Goal: Transaction & Acquisition: Purchase product/service

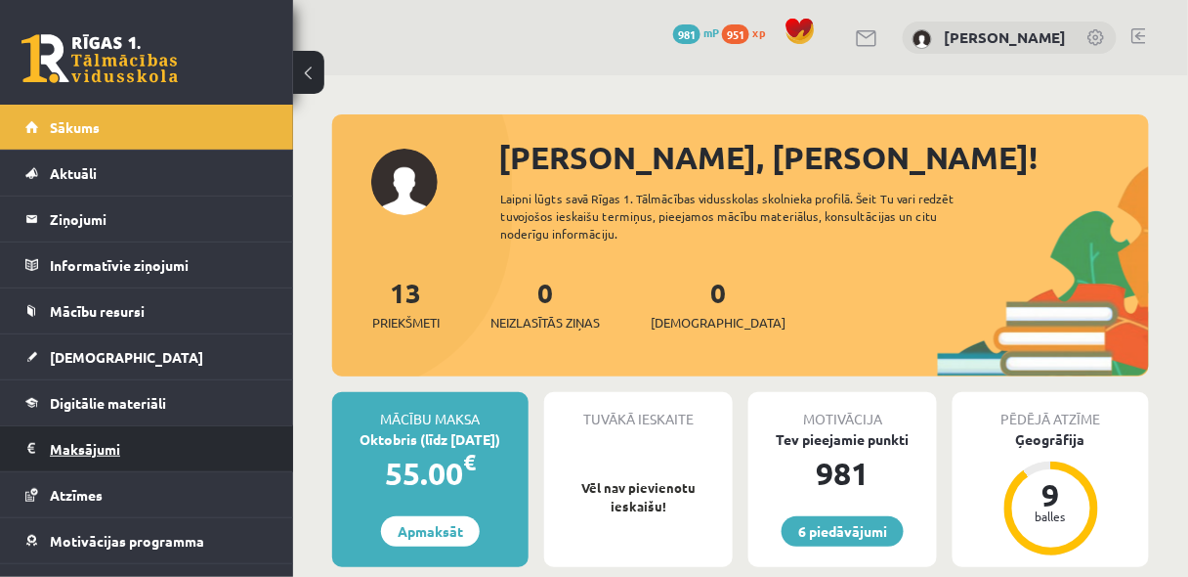
click at [99, 447] on legend "Maksājumi 0" at bounding box center [159, 448] width 219 height 45
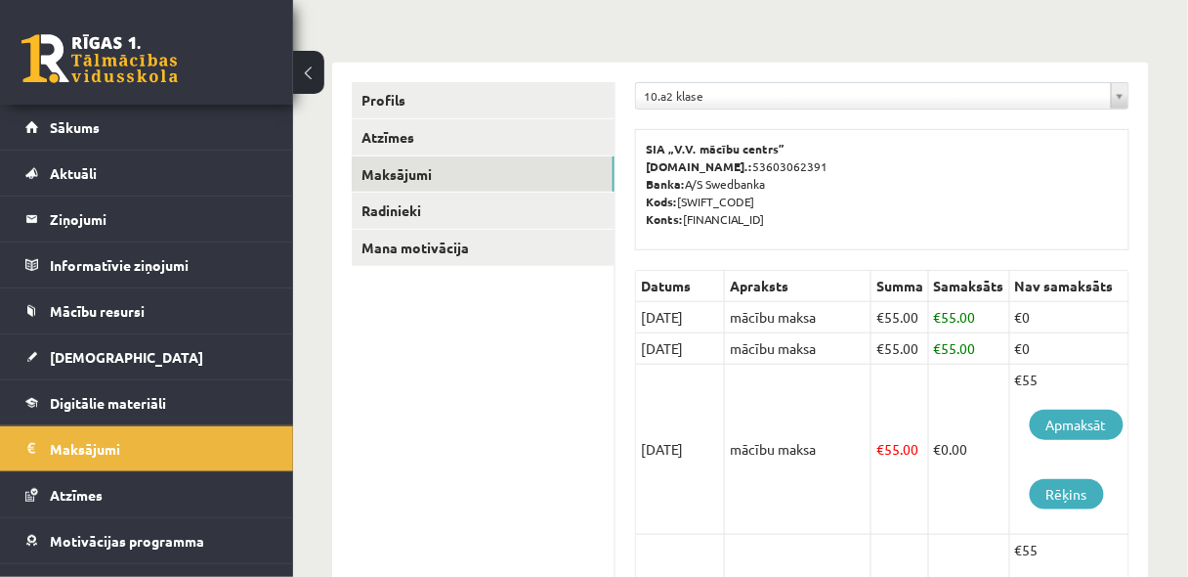
scroll to position [208, 0]
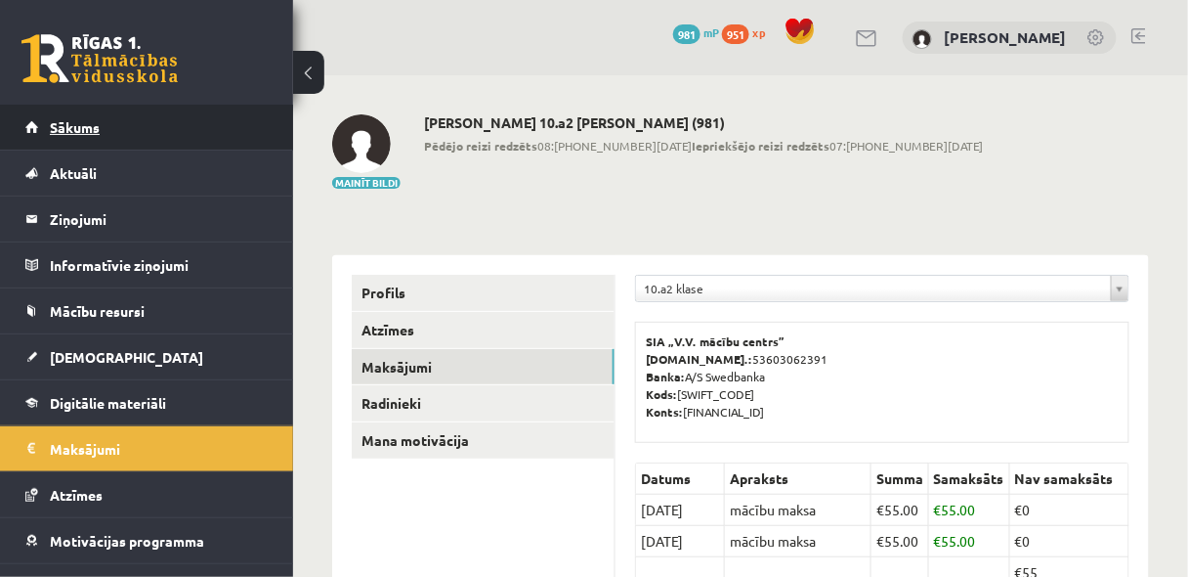
click at [73, 141] on link "Sākums" at bounding box center [146, 127] width 243 height 45
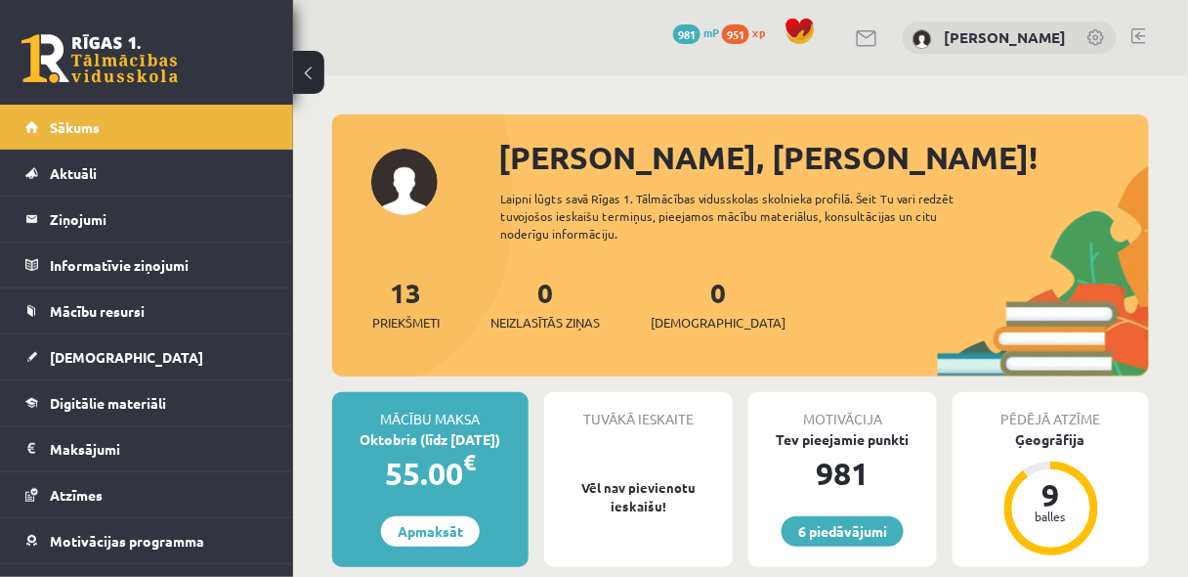
scroll to position [156, 0]
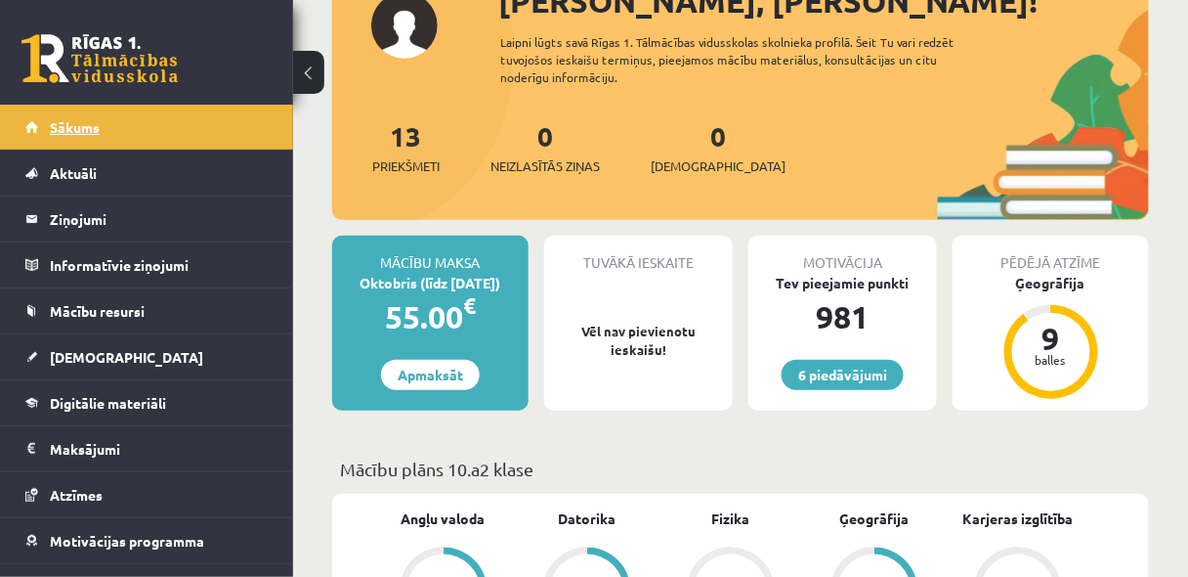
click at [101, 125] on link "Sākums" at bounding box center [146, 127] width 243 height 45
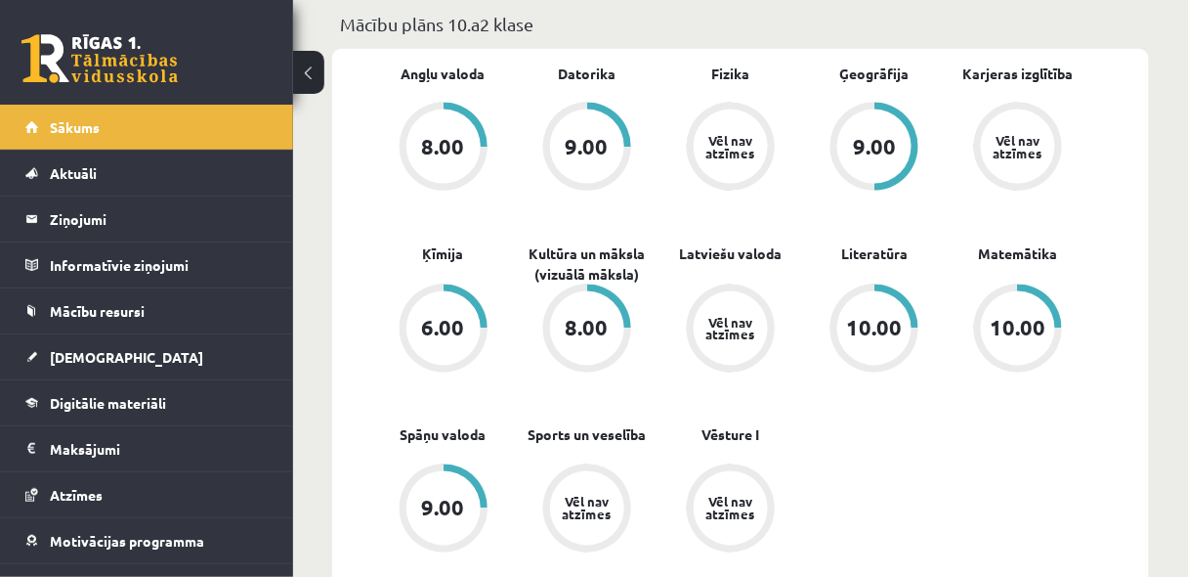
scroll to position [625, 0]
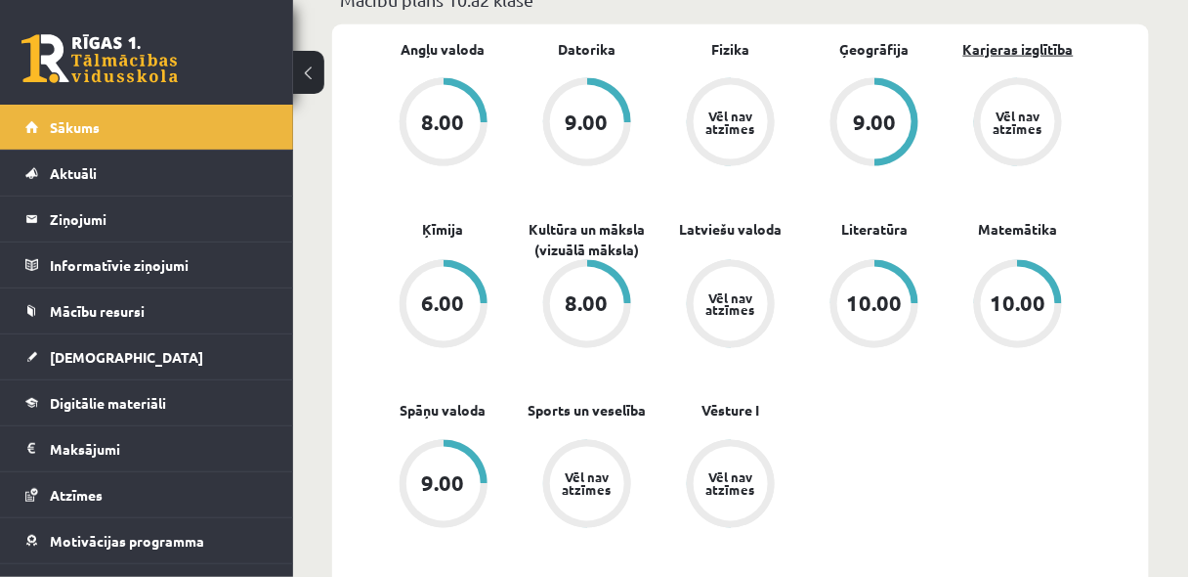
click at [990, 49] on link "Karjeras izglītība" at bounding box center [1019, 49] width 110 height 21
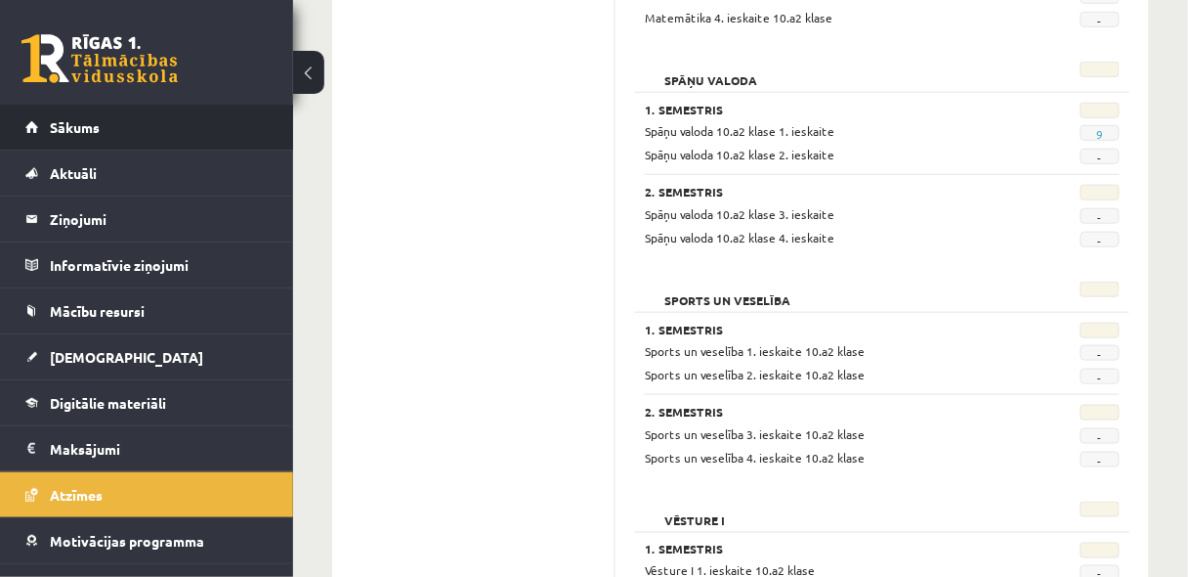
scroll to position [2241, 0]
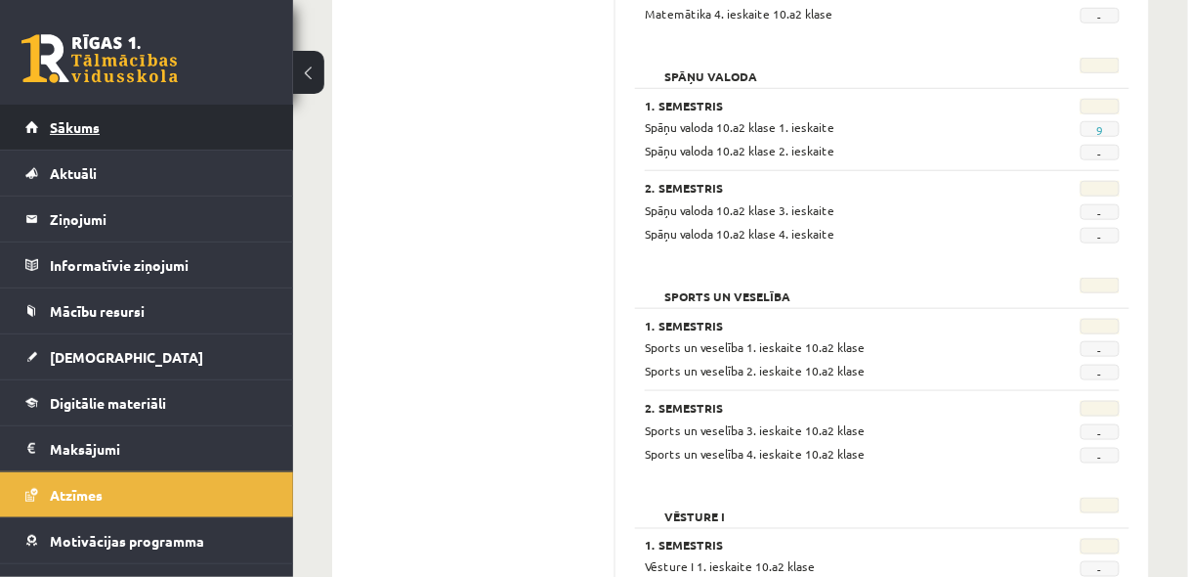
click at [29, 127] on link "Sākums" at bounding box center [146, 127] width 243 height 45
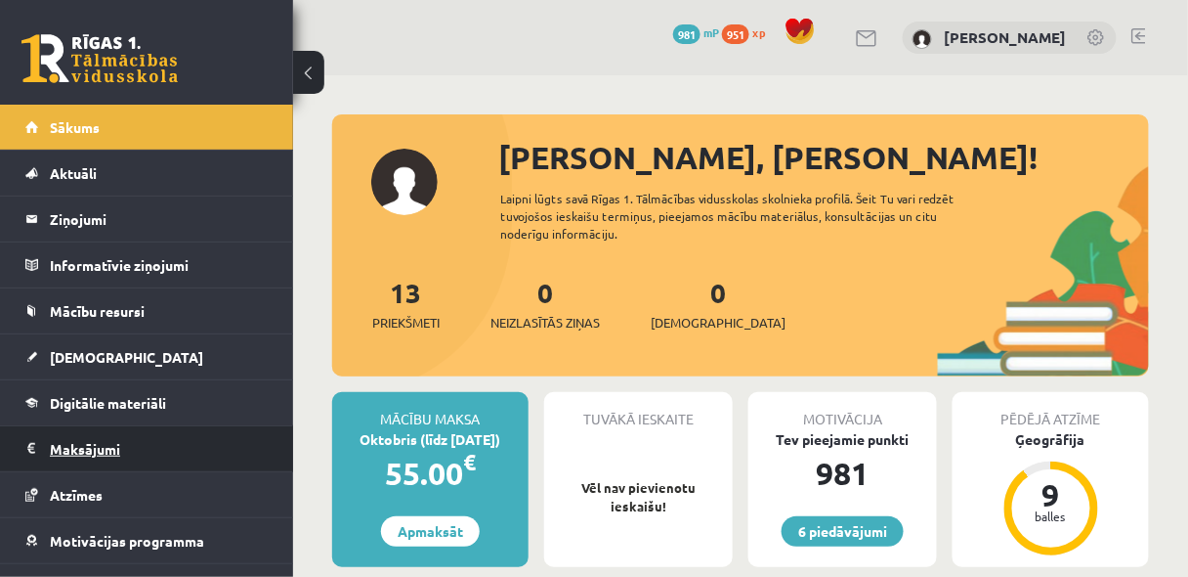
click at [112, 443] on legend "Maksājumi 0" at bounding box center [159, 448] width 219 height 45
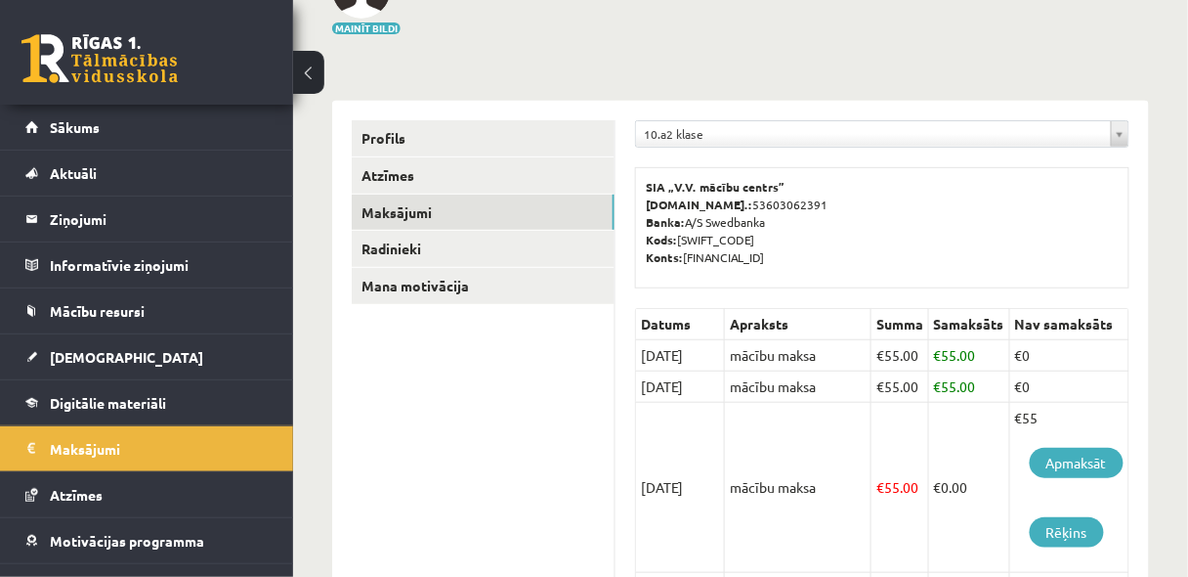
scroll to position [156, 0]
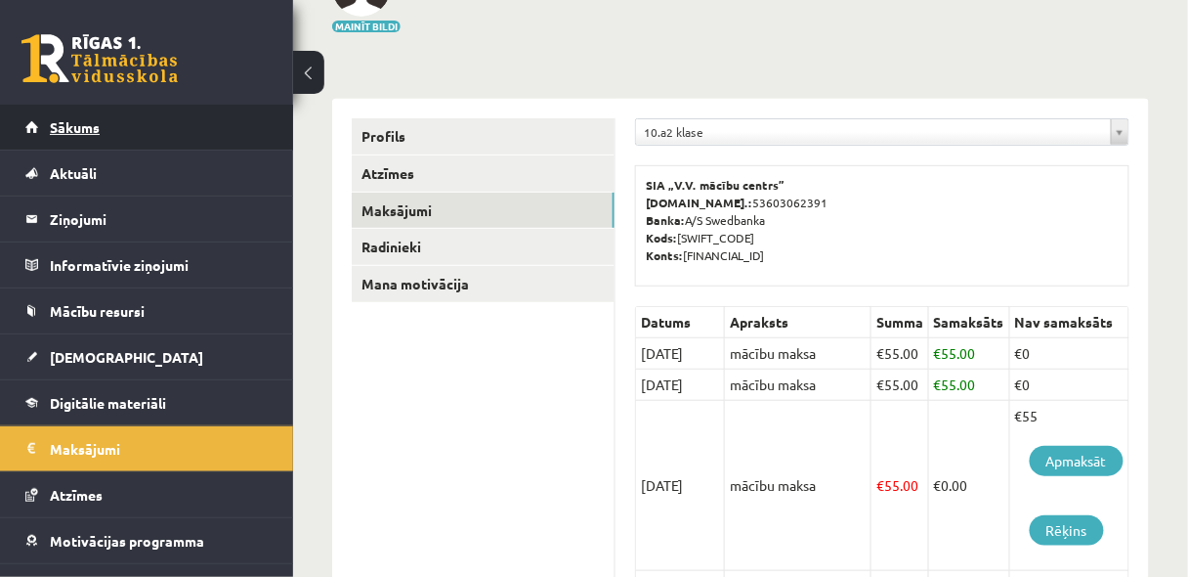
click at [98, 126] on span "Sākums" at bounding box center [75, 127] width 50 height 18
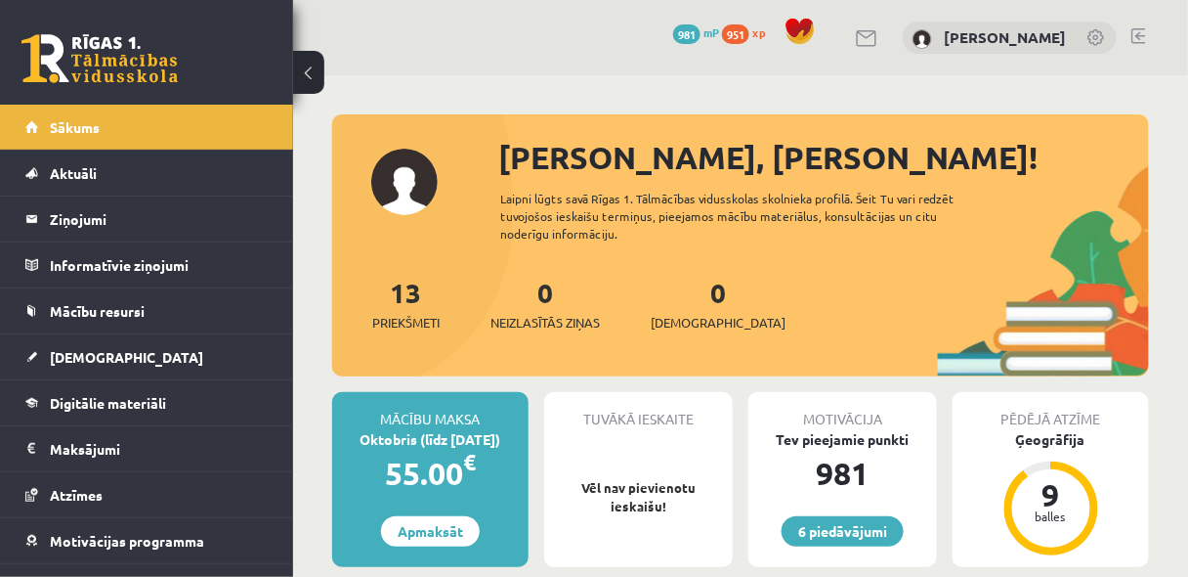
click at [1145, 30] on link at bounding box center [1139, 36] width 15 height 16
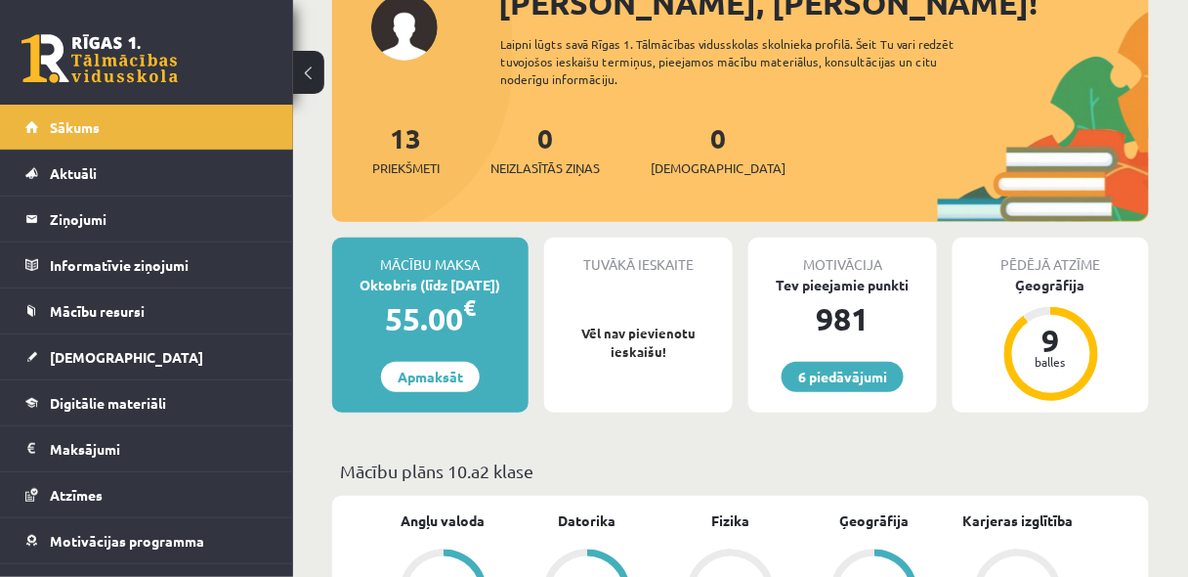
scroll to position [156, 0]
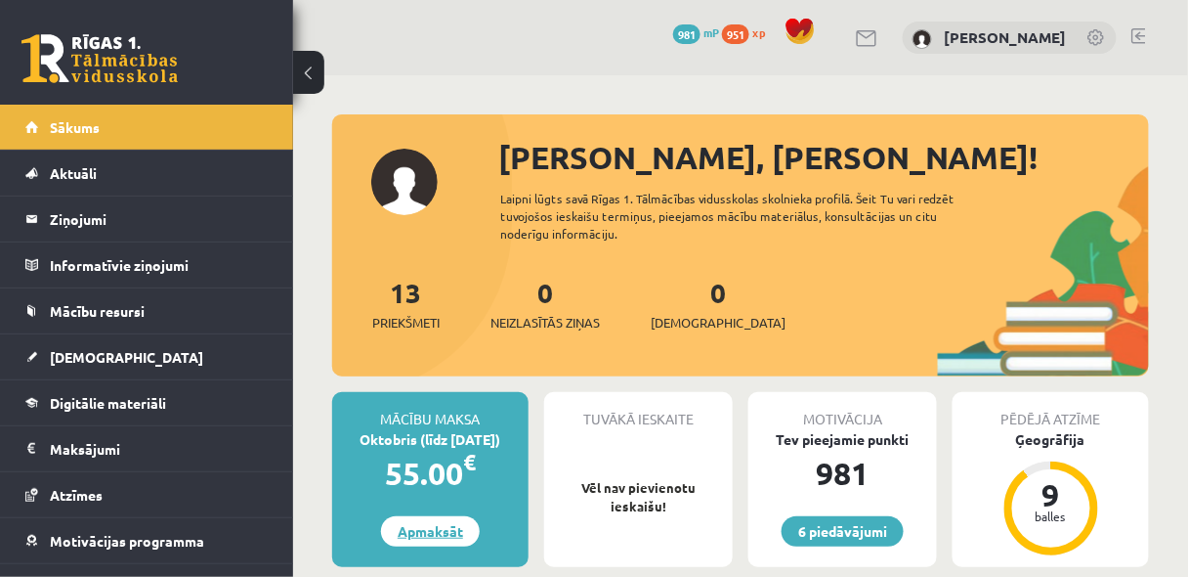
click at [436, 532] on link "Apmaksāt" at bounding box center [430, 531] width 99 height 30
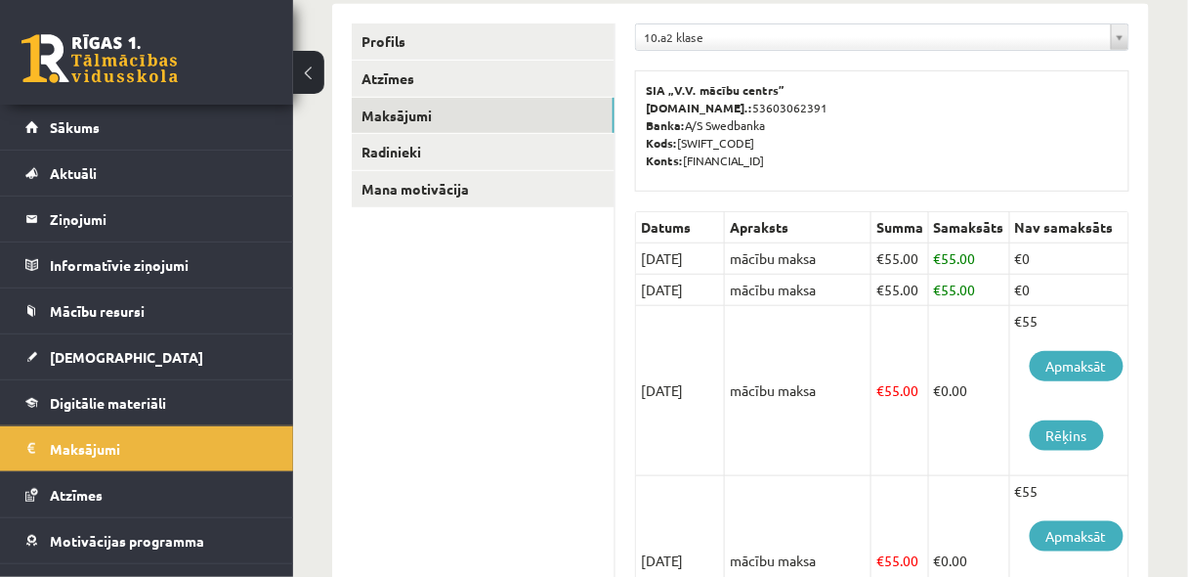
scroll to position [260, 0]
